Goal: Task Accomplishment & Management: Manage account settings

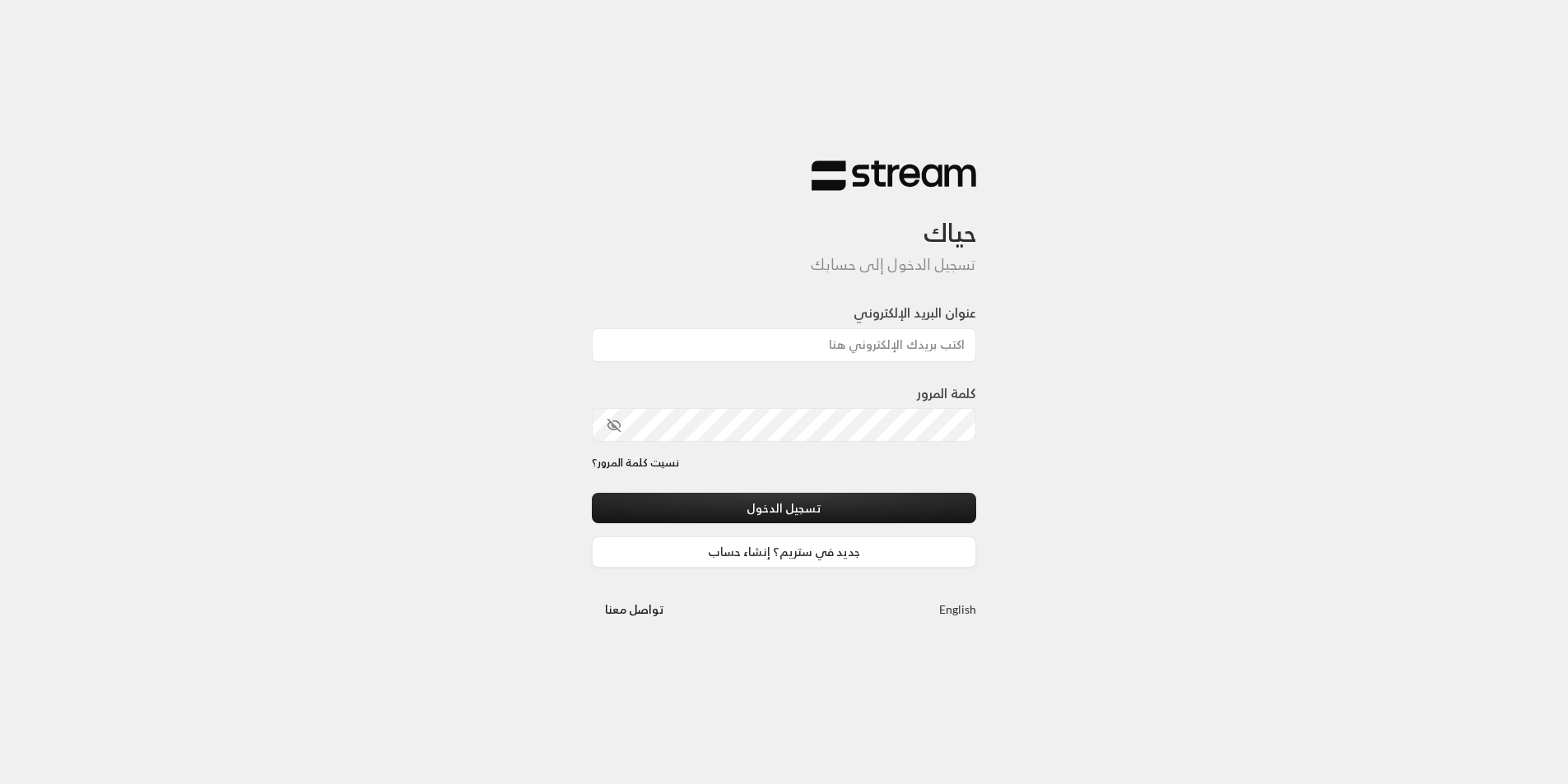
click at [1245, 420] on div "حياك تسجيل الدخول إلى حسابك عنوان البريد الإلكتروني كلمة المرور نسيت كلمة المرو…" at bounding box center [784, 392] width 1568 height 784
click at [889, 328] on input "عنوان البريد الإلكتروني" at bounding box center [784, 345] width 385 height 34
type input "[EMAIL_ADDRESS][DOMAIN_NAME]"
click at [592, 493] on button "تسجيل الدخول" at bounding box center [784, 508] width 385 height 30
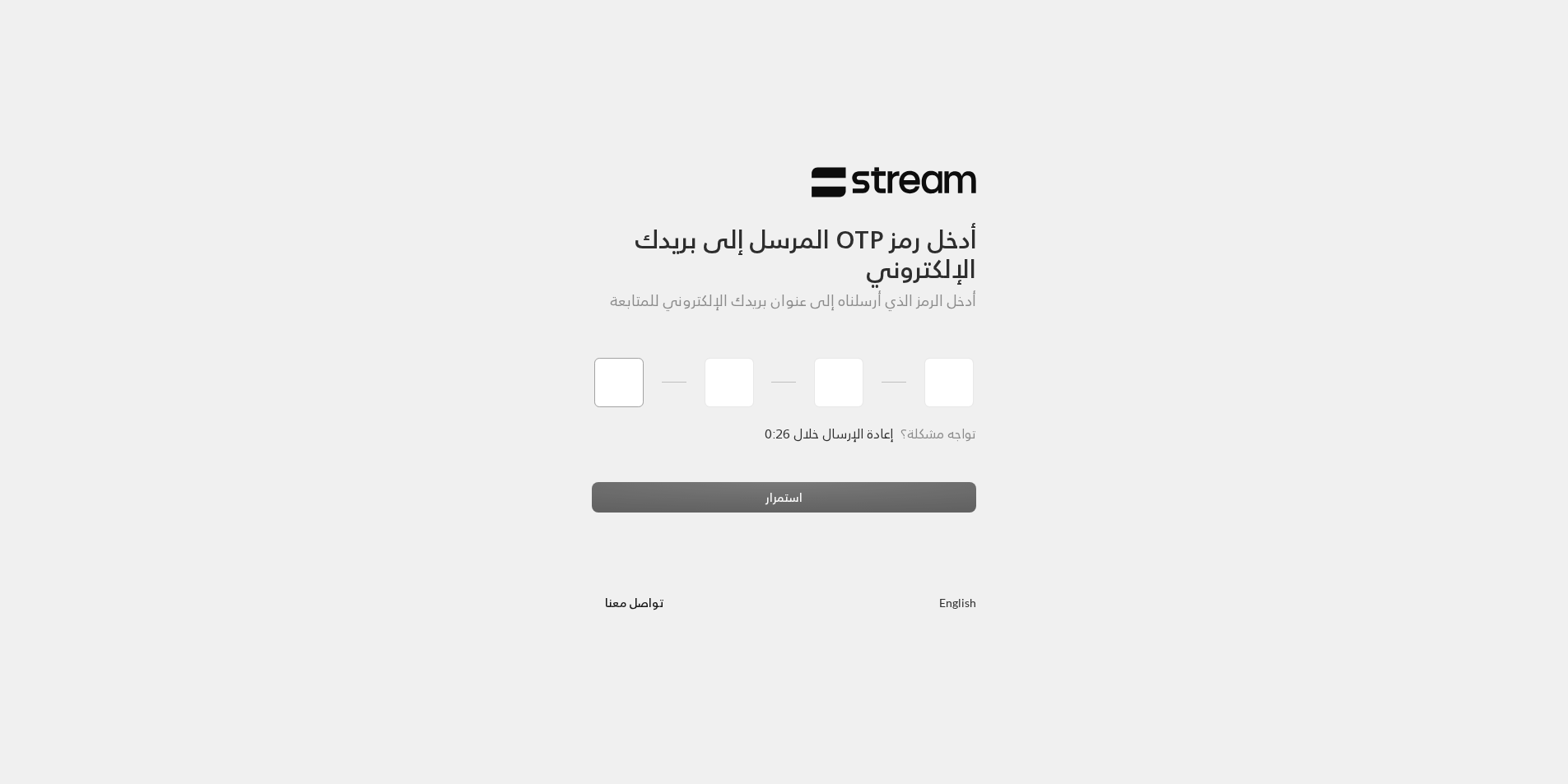
type input "0"
type input "8"
type input "1"
type input "3"
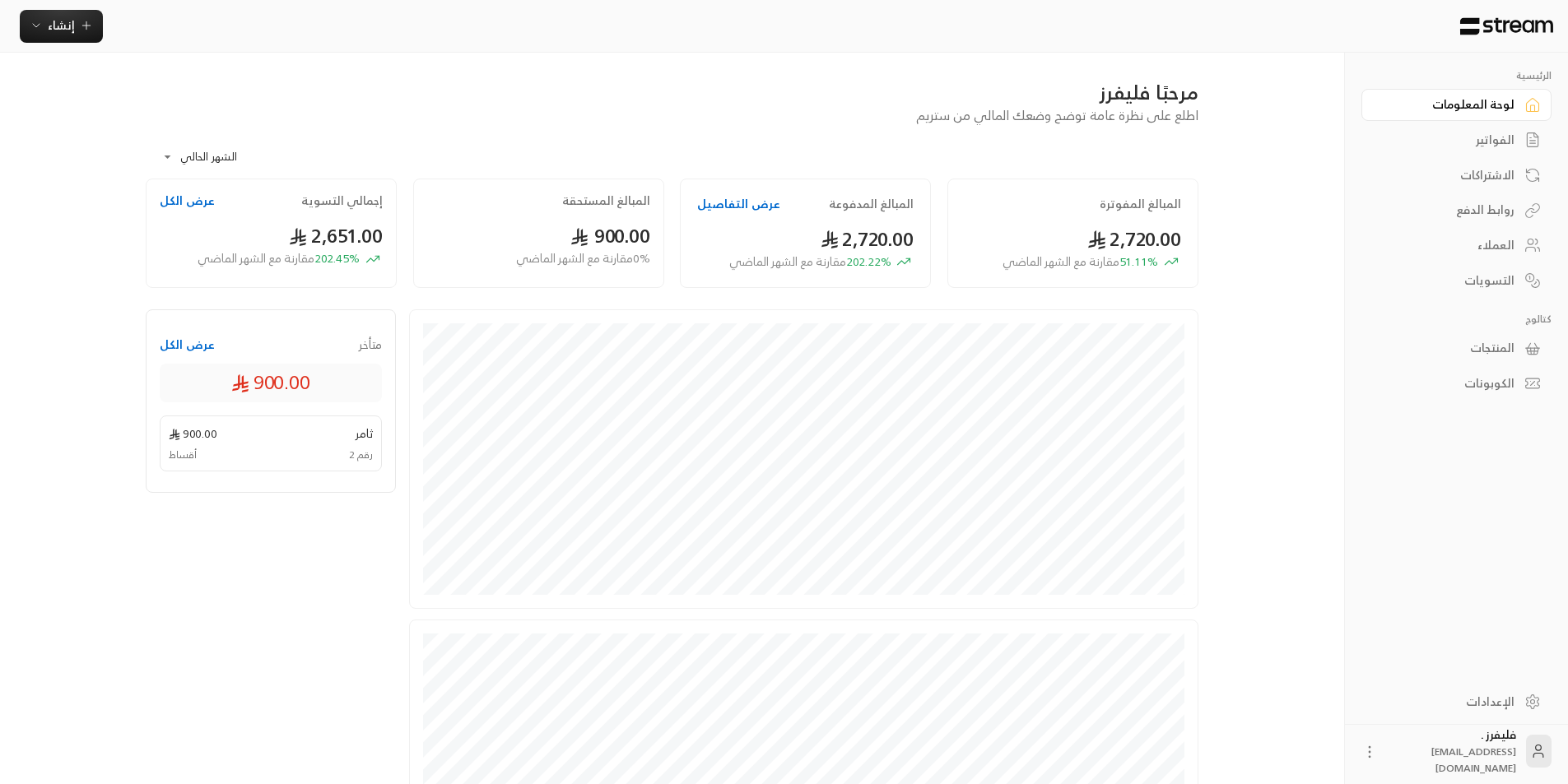
click at [1515, 284] on link "التسويات" at bounding box center [1456, 280] width 190 height 32
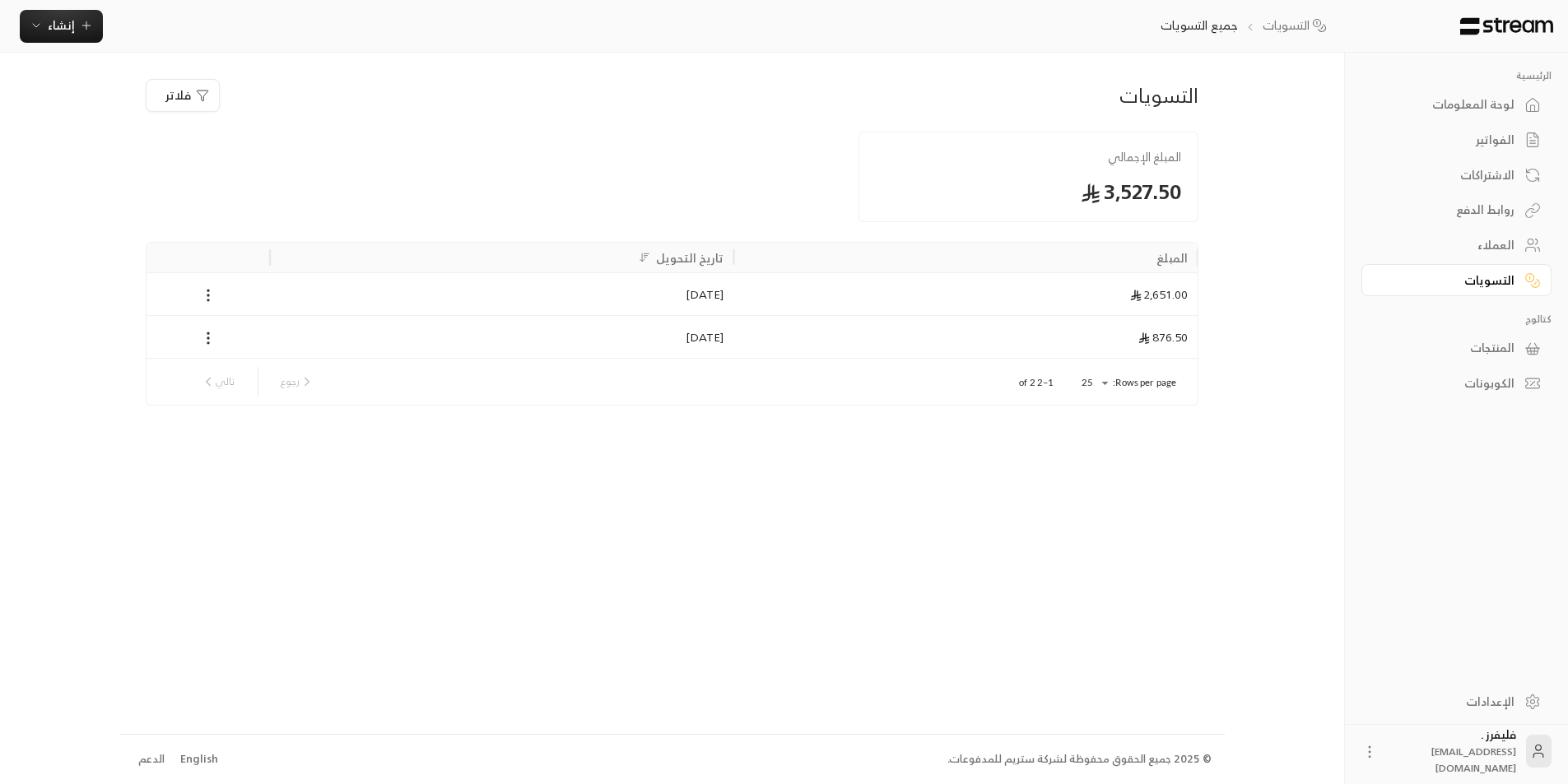
drag, startPoint x: 1484, startPoint y: 134, endPoint x: 1451, endPoint y: 289, distance: 158.5
click at [1484, 133] on div "الفواتير" at bounding box center [1447, 139] width 133 height 16
